Goal: Task Accomplishment & Management: Use online tool/utility

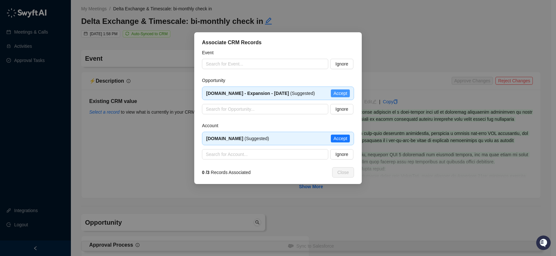
click at [342, 97] on span "Accept" at bounding box center [341, 93] width 14 height 7
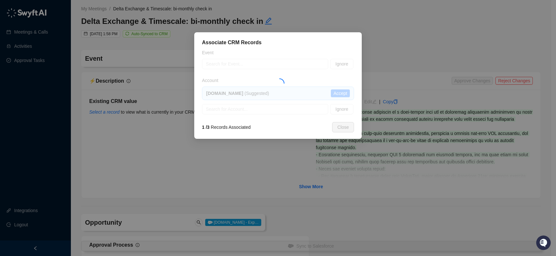
type textarea "**********"
type input "**********"
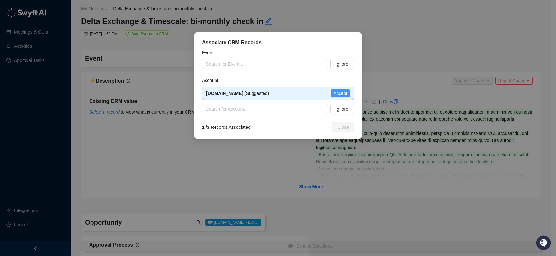
click at [336, 93] on span "Accept" at bounding box center [341, 93] width 14 height 7
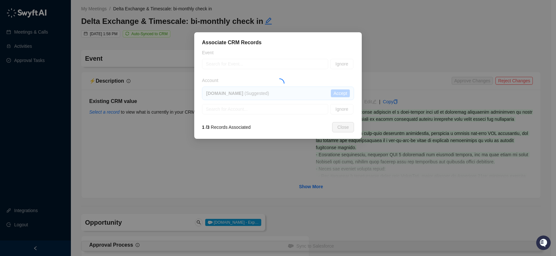
type textarea "**********"
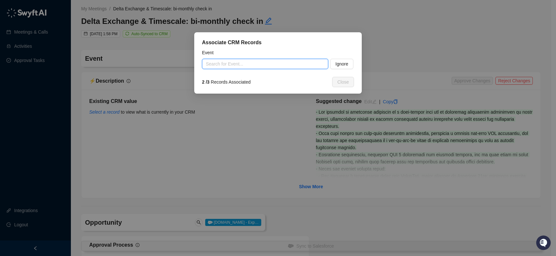
click at [251, 62] on input "search" at bounding box center [263, 64] width 115 height 10
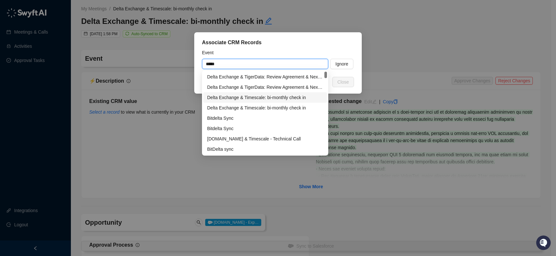
click at [252, 95] on div "Delta Exchange & Timescale: bi-monthly check in" at bounding box center [265, 97] width 116 height 7
type input "**********"
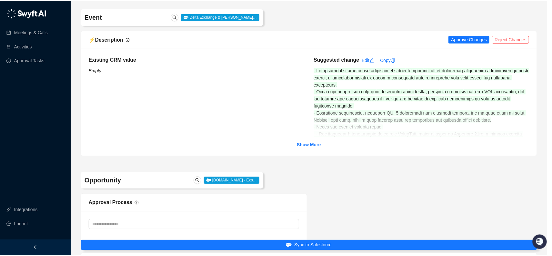
scroll to position [47, 0]
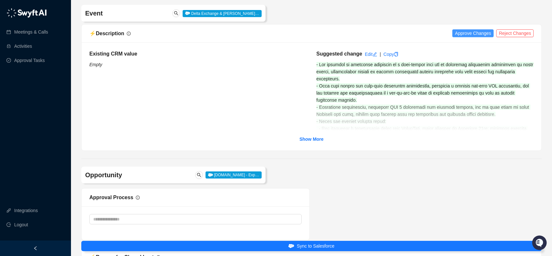
click at [467, 32] on span "Approve Changes" at bounding box center [472, 33] width 36 height 7
click at [315, 139] on strong "Show More" at bounding box center [311, 138] width 24 height 5
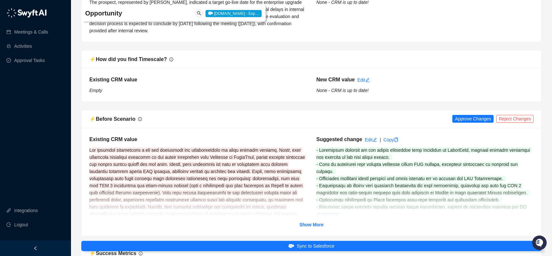
scroll to position [1253, 0]
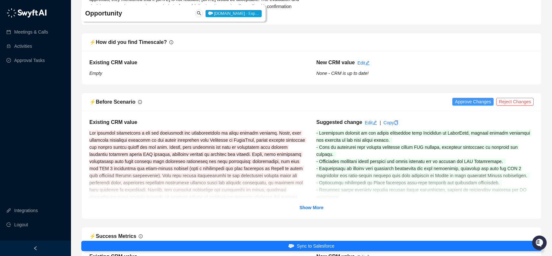
click at [467, 102] on span "Approve Changes" at bounding box center [472, 101] width 36 height 7
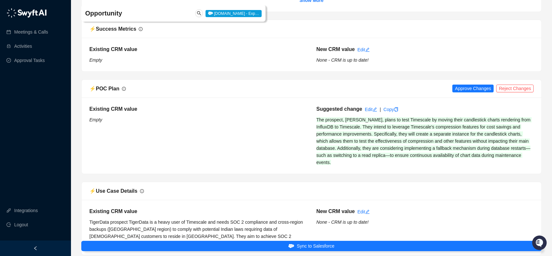
scroll to position [1476, 0]
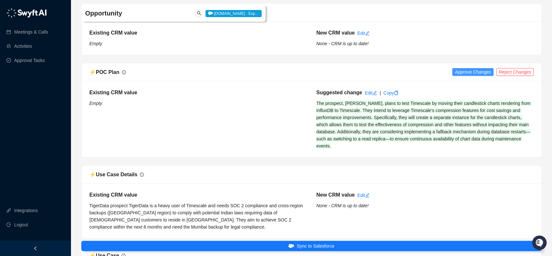
click at [468, 72] on span "Approve Changes" at bounding box center [472, 71] width 36 height 7
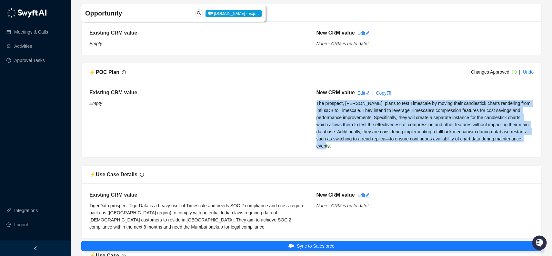
drag, startPoint x: 317, startPoint y: 103, endPoint x: 387, endPoint y: 144, distance: 81.2
click at [387, 144] on div "New CRM value Edit | Copy The prospect, [PERSON_NAME], plans to test Timescale …" at bounding box center [424, 119] width 227 height 61
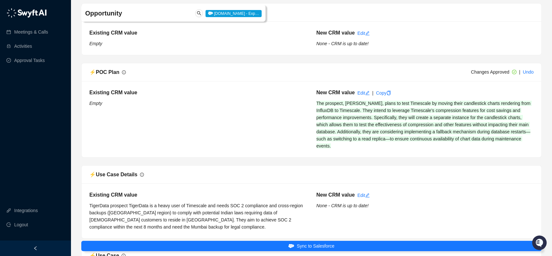
copy span "The prospect, [PERSON_NAME], plans to test Timescale by moving their candlestic…"
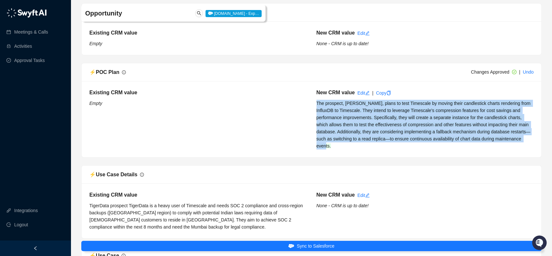
drag, startPoint x: 314, startPoint y: 103, endPoint x: 380, endPoint y: 146, distance: 78.7
click at [380, 146] on div "New CRM value Edit | Copy The prospect, [PERSON_NAME], plans to test Timescale …" at bounding box center [424, 119] width 227 height 61
copy span "The prospect, [PERSON_NAME], plans to test Timescale by moving their candlestic…"
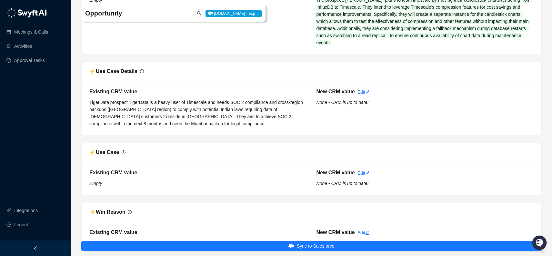
scroll to position [1692, 0]
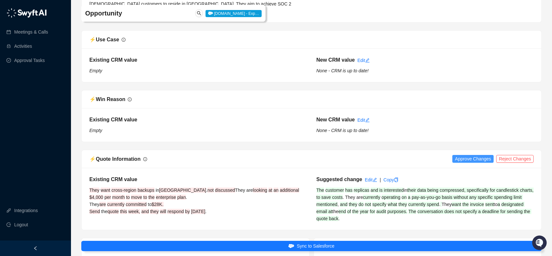
click at [467, 160] on span "Approve Changes" at bounding box center [472, 158] width 36 height 7
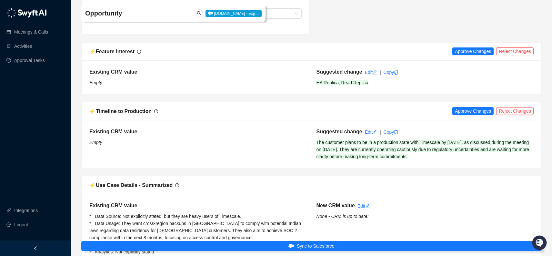
scroll to position [2031, 0]
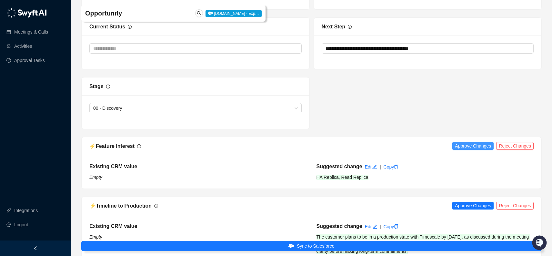
click at [473, 148] on span "Approve Changes" at bounding box center [472, 145] width 36 height 7
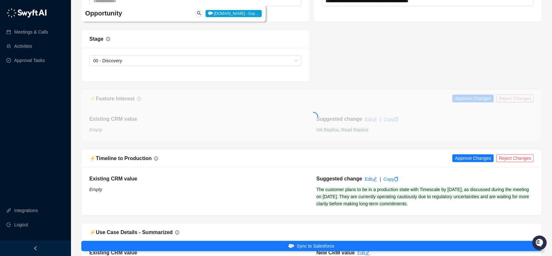
scroll to position [2092, 0]
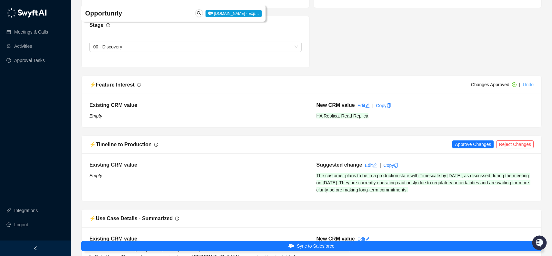
click at [527, 84] on link "Undo" at bounding box center [528, 84] width 11 height 5
click at [517, 87] on span "Reject Changes" at bounding box center [514, 84] width 32 height 7
click at [459, 144] on span "Approve Changes" at bounding box center [472, 144] width 36 height 7
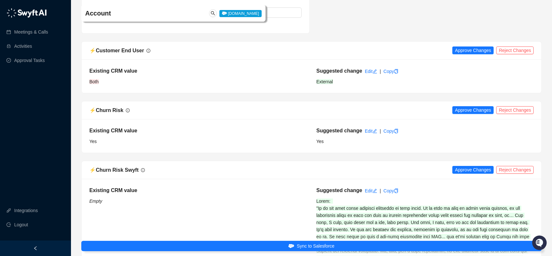
scroll to position [2945, 0]
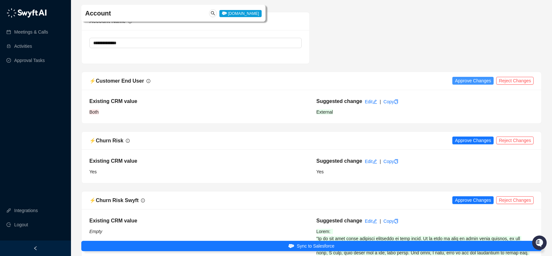
type textarea "**********"
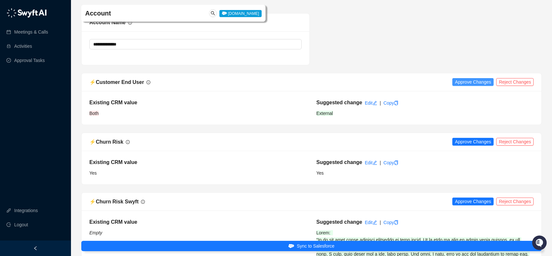
scroll to position [78, 0]
click at [510, 80] on span "Reject Changes" at bounding box center [514, 81] width 32 height 7
click at [508, 141] on span "Reject Changes" at bounding box center [514, 141] width 32 height 7
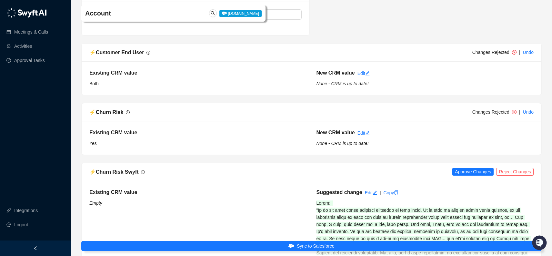
scroll to position [3135, 0]
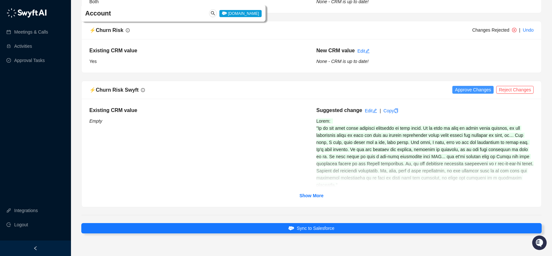
click at [481, 90] on span "Approve Changes" at bounding box center [472, 89] width 36 height 7
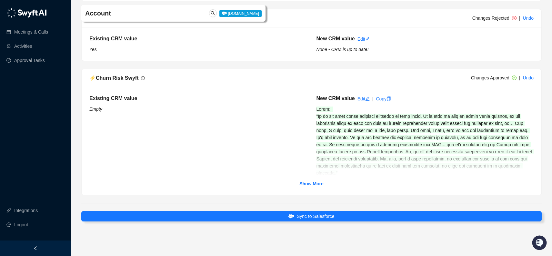
scroll to position [3148, 0]
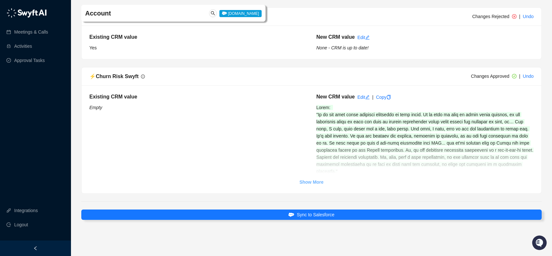
click at [309, 181] on strong "Show More" at bounding box center [311, 181] width 24 height 5
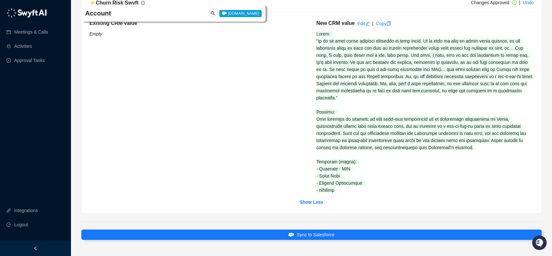
scroll to position [3190, 0]
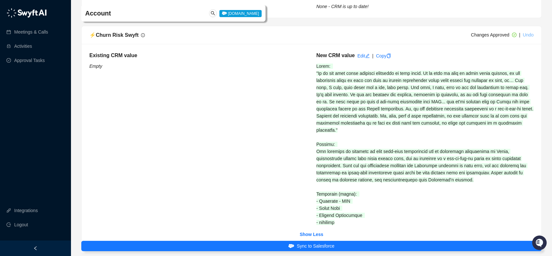
click at [527, 35] on link "Undo" at bounding box center [528, 34] width 11 height 5
click at [473, 35] on span "Approve Changes" at bounding box center [472, 34] width 36 height 7
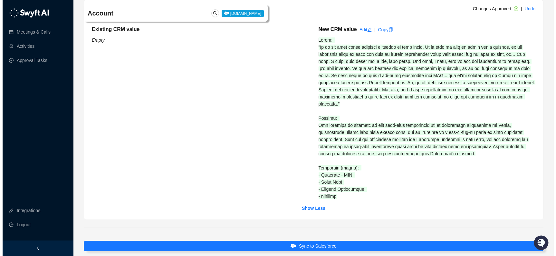
scroll to position [3242, 0]
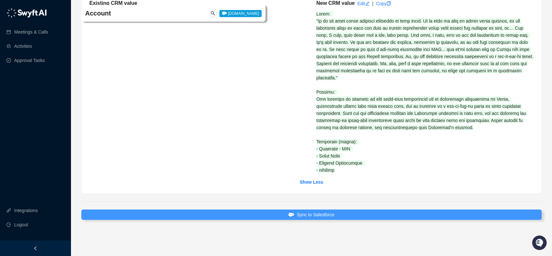
click at [320, 215] on span "Sync to Salesforce" at bounding box center [316, 214] width 38 height 7
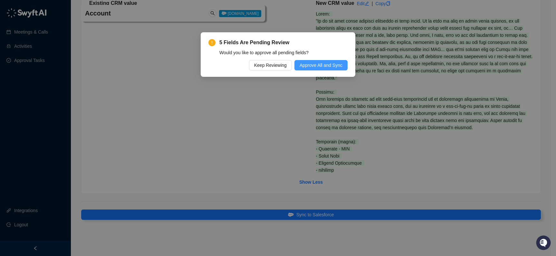
click at [314, 62] on span "Approve All and Sync" at bounding box center [321, 65] width 43 height 7
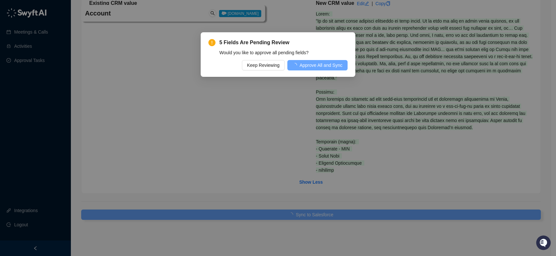
type textarea "**********"
